Goal: Find contact information: Find contact information

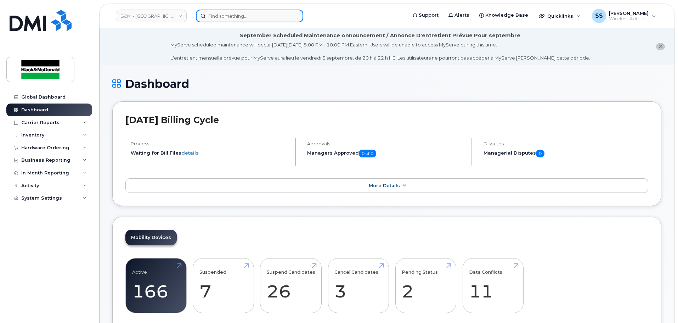
click at [275, 15] on input at bounding box center [249, 16] width 107 height 13
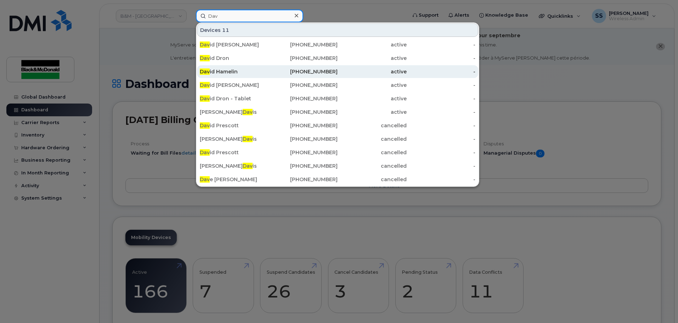
type input "Dav"
click at [235, 74] on div "Dav id Hamelin" at bounding box center [234, 71] width 69 height 7
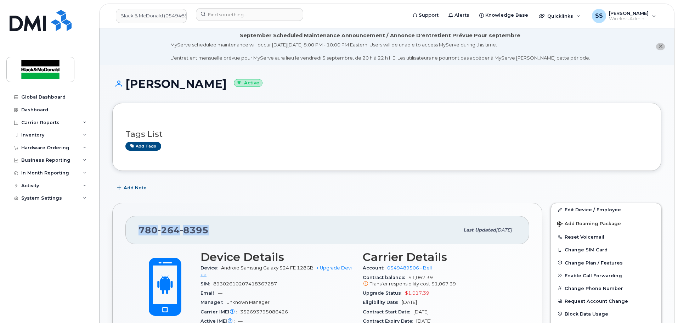
drag, startPoint x: 214, startPoint y: 235, endPoint x: 123, endPoint y: 219, distance: 92.5
click at [123, 219] on div "780 264 8395 Last updated Aug 28, 2025 Active Send Message 309.23 MB  used 500.…" at bounding box center [327, 322] width 430 height 238
copy span "780 264 8395"
